Goal: Communication & Community: Answer question/provide support

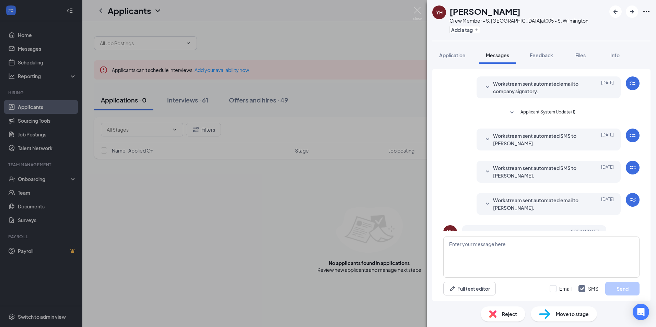
scroll to position [138, 0]
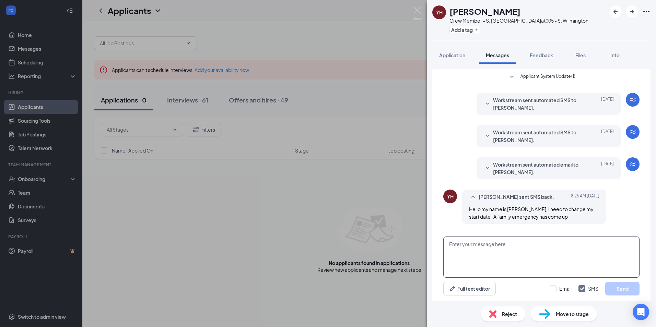
click at [518, 246] on textarea at bounding box center [541, 257] width 196 height 41
type textarea "W"
type textarea "Good morning, when did you mention you was off again ?"
click at [617, 286] on button "Send" at bounding box center [622, 289] width 34 height 14
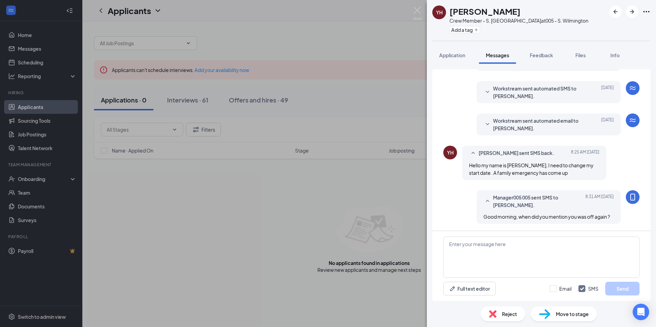
click at [296, 246] on div "YH [PERSON_NAME] Crew Member - S. Wilmington at 005 - S. Wilmington Add a tag A…" at bounding box center [328, 163] width 656 height 327
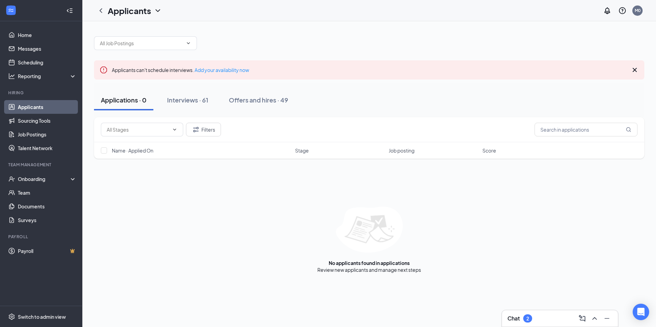
click at [551, 317] on div "Chat 2" at bounding box center [559, 318] width 105 height 11
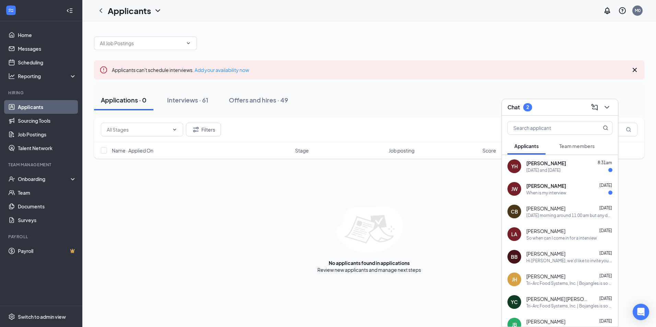
click at [560, 168] on div "[DATE] and [DATE]" at bounding box center [543, 170] width 34 height 6
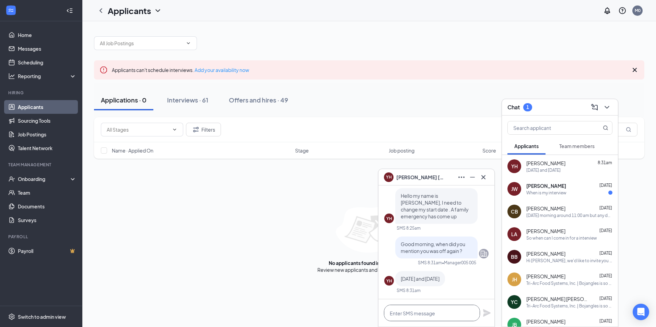
click at [432, 315] on textarea at bounding box center [432, 313] width 96 height 16
type textarea "C"
click at [460, 313] on textarea "okay then come in [DATE] at 7am" at bounding box center [432, 313] width 96 height 16
type textarea "okay then come in [DATE] at 8am"
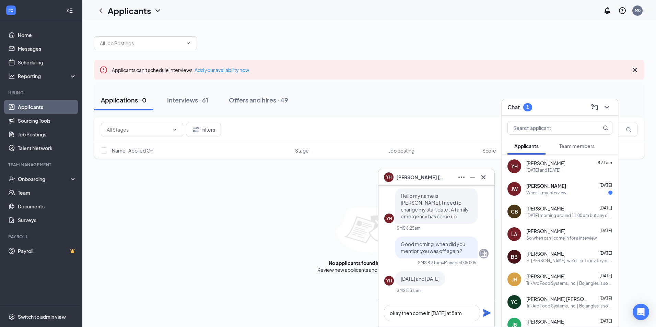
click at [488, 312] on icon "Plane" at bounding box center [486, 313] width 8 height 8
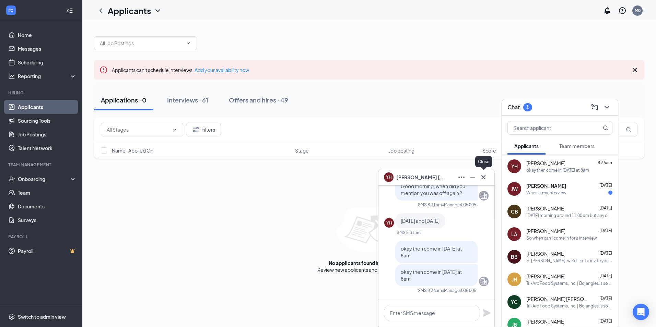
click at [484, 175] on icon "Cross" at bounding box center [483, 177] width 8 height 8
